Goal: Transaction & Acquisition: Purchase product/service

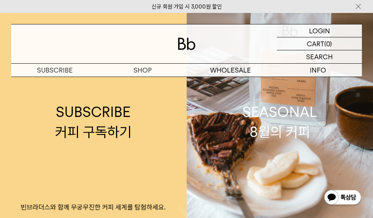
click at [0, 0] on p "숍" at bounding box center [0, 0] width 0 height 0
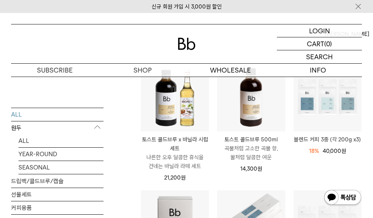
scroll to position [85, 0]
click at [23, 127] on p "원두" at bounding box center [57, 127] width 92 height 13
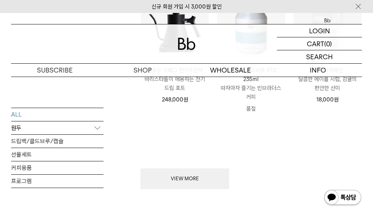
scroll to position [761, 0]
click at [210, 175] on button "VIEW MORE" at bounding box center [184, 179] width 89 height 21
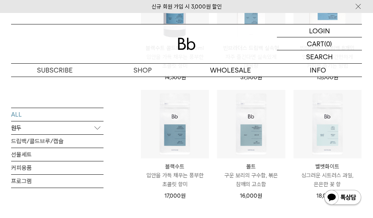
scroll to position [1150, 0]
click at [0, 0] on img at bounding box center [0, 0] width 0 height 0
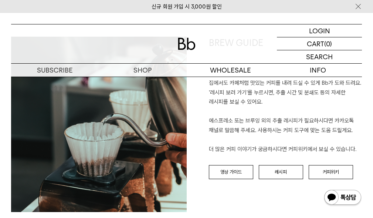
scroll to position [867, 0]
